Goal: Transaction & Acquisition: Obtain resource

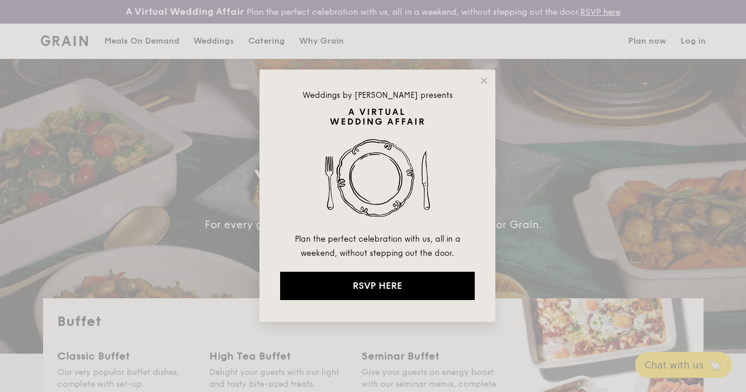
select select
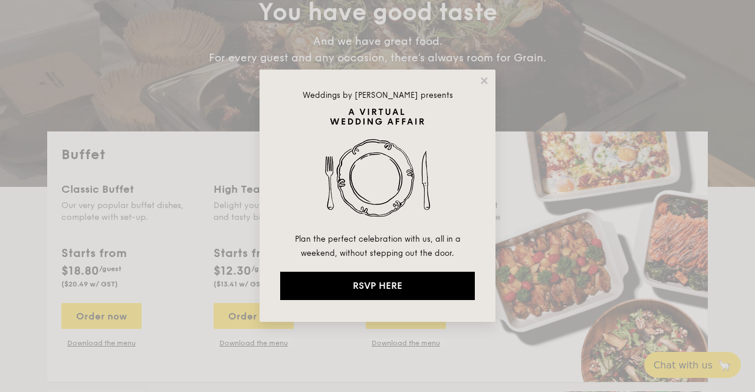
drag, startPoint x: 485, startPoint y: 78, endPoint x: 465, endPoint y: 82, distance: 20.4
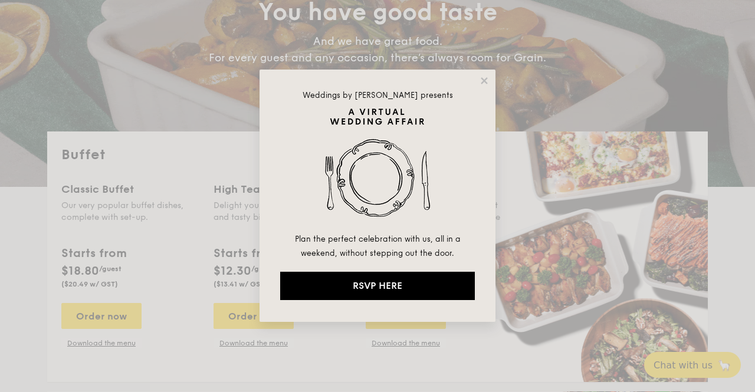
click at [485, 78] on icon at bounding box center [484, 80] width 6 height 6
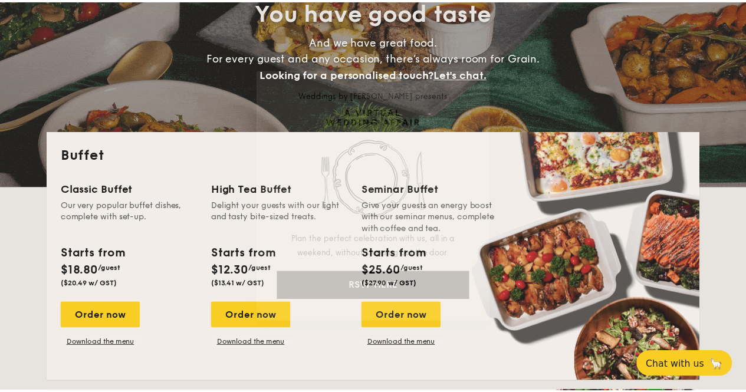
scroll to position [177, 0]
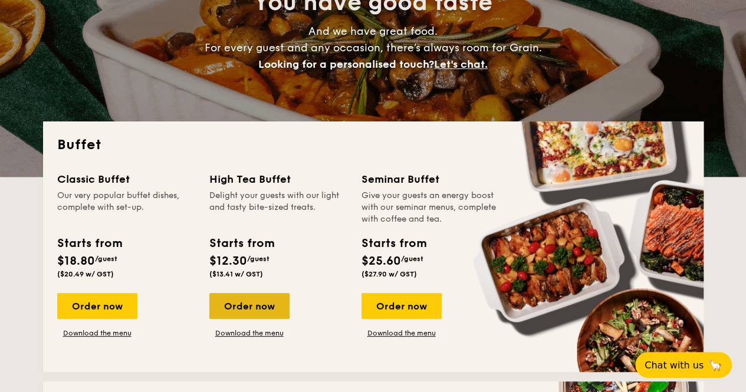
click at [259, 319] on div "Order now" at bounding box center [249, 306] width 80 height 26
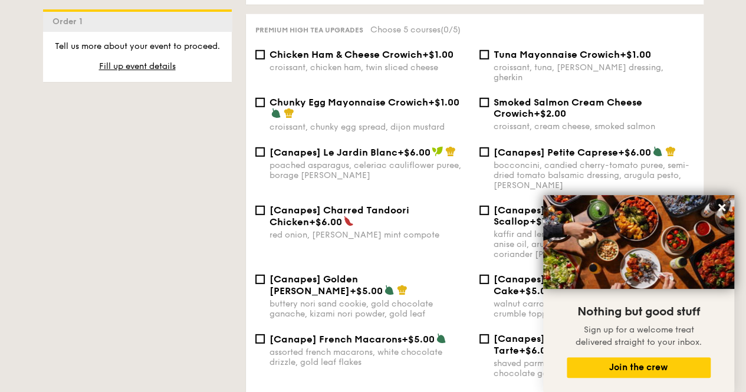
scroll to position [1491, 0]
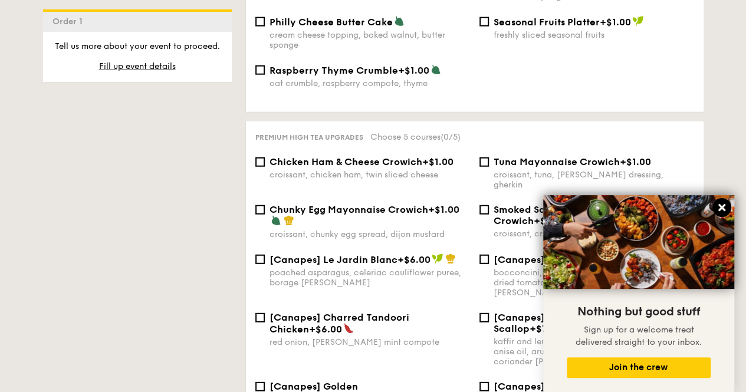
click at [726, 205] on icon at bounding box center [722, 207] width 11 height 11
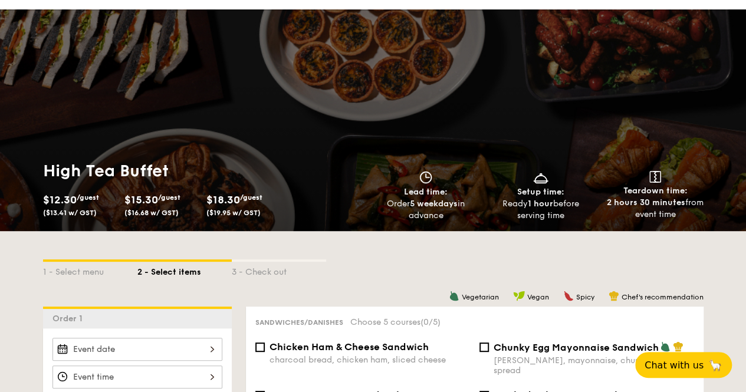
scroll to position [0, 0]
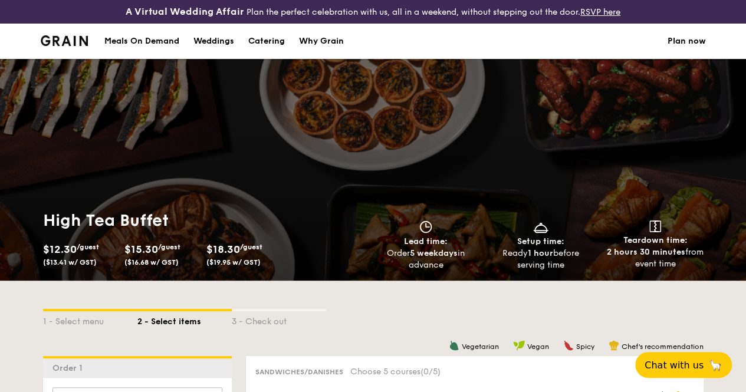
select select
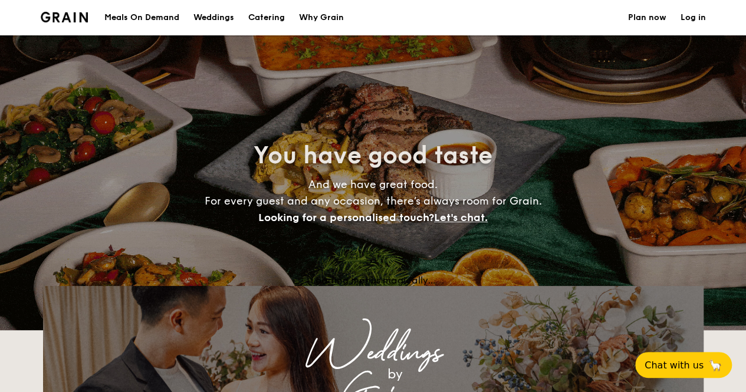
scroll to position [210, 0]
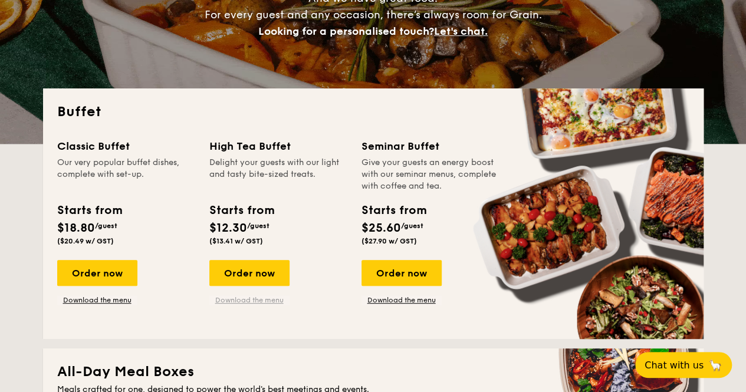
click at [250, 305] on link "Download the menu" at bounding box center [249, 299] width 80 height 9
